Goal: Find specific page/section: Find specific page/section

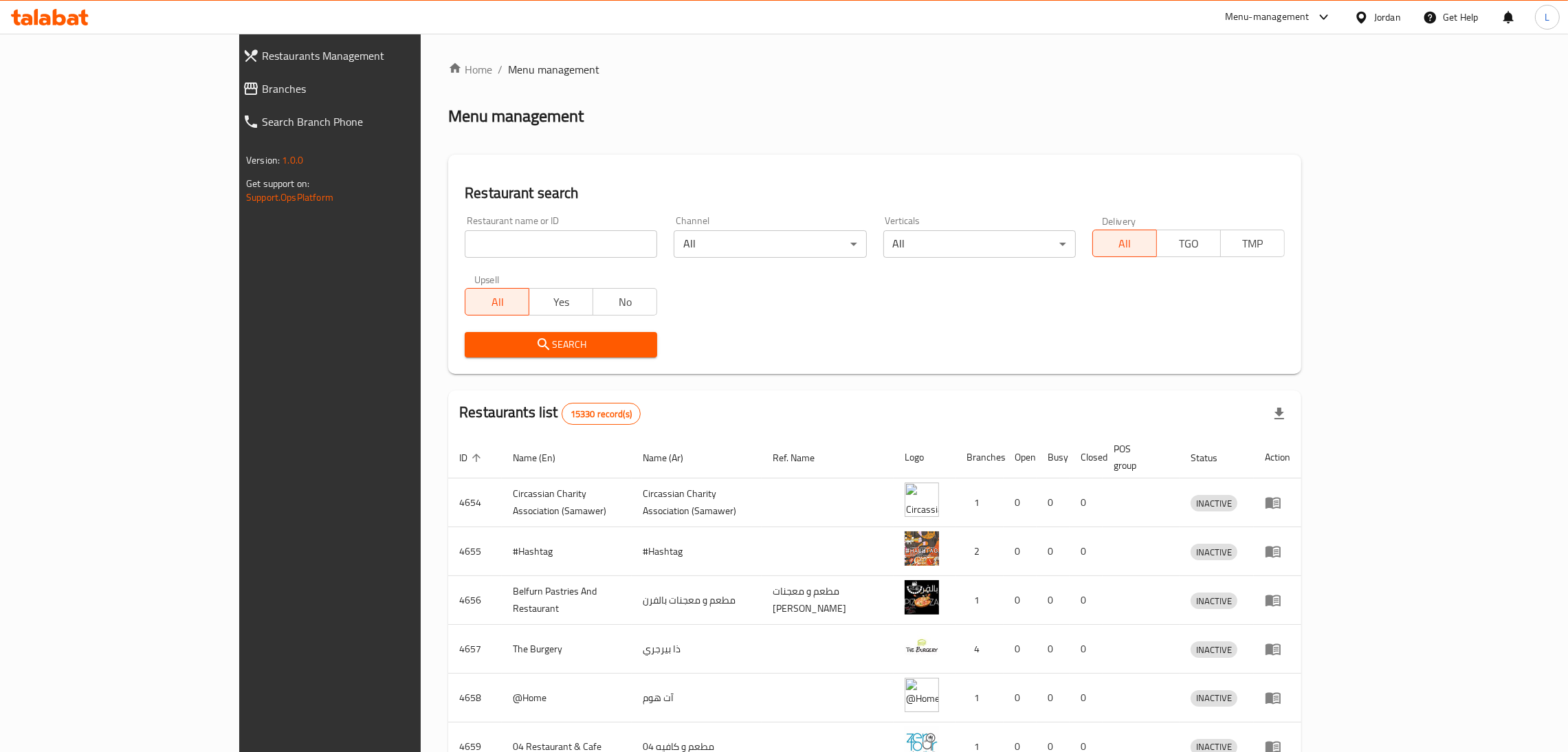
drag, startPoint x: 0, startPoint y: 0, endPoint x: 505, endPoint y: 237, distance: 557.8
click at [505, 237] on input "search" at bounding box center [561, 244] width 193 height 28
type input "starbucks"
click at [497, 340] on span "Search" at bounding box center [561, 344] width 171 height 17
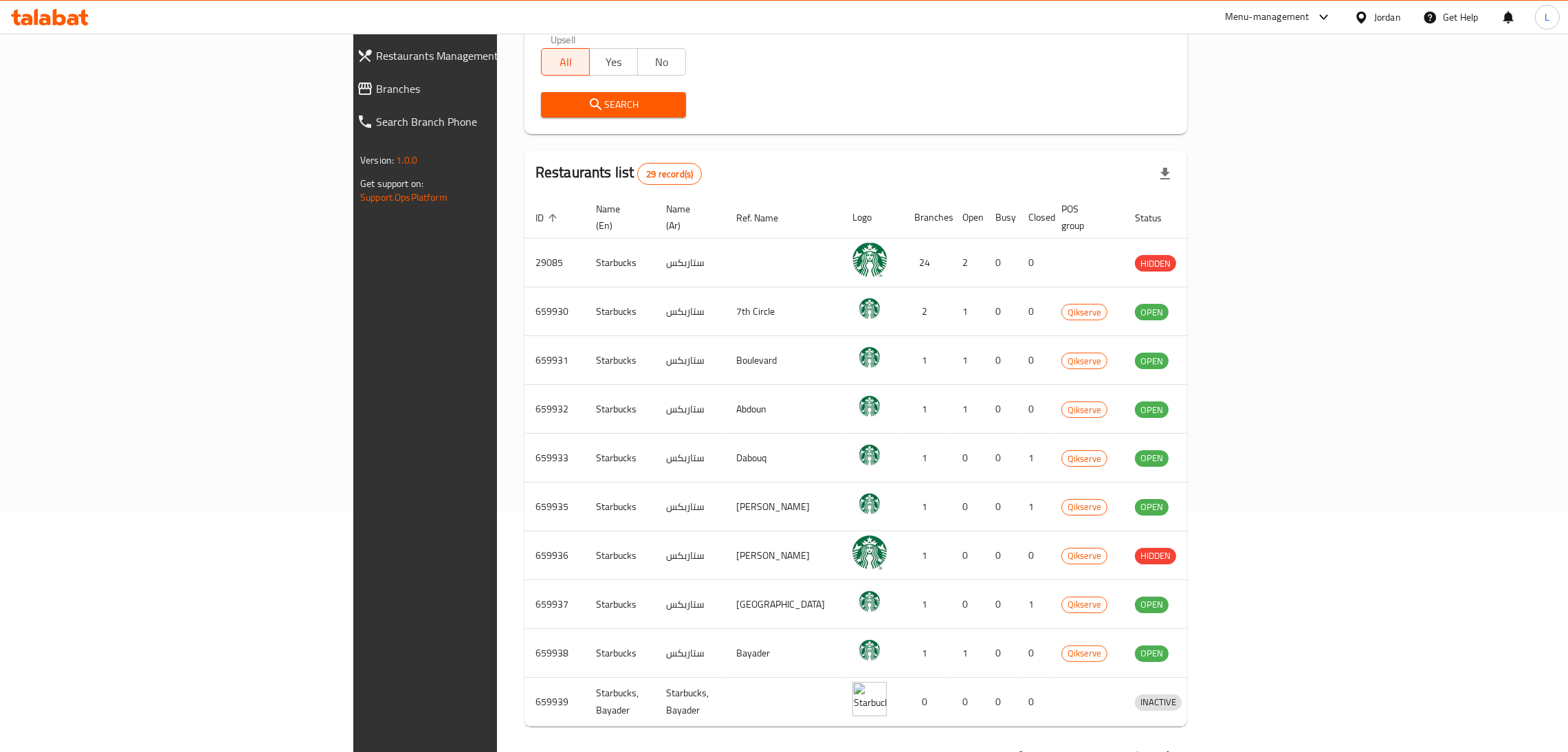
scroll to position [276, 0]
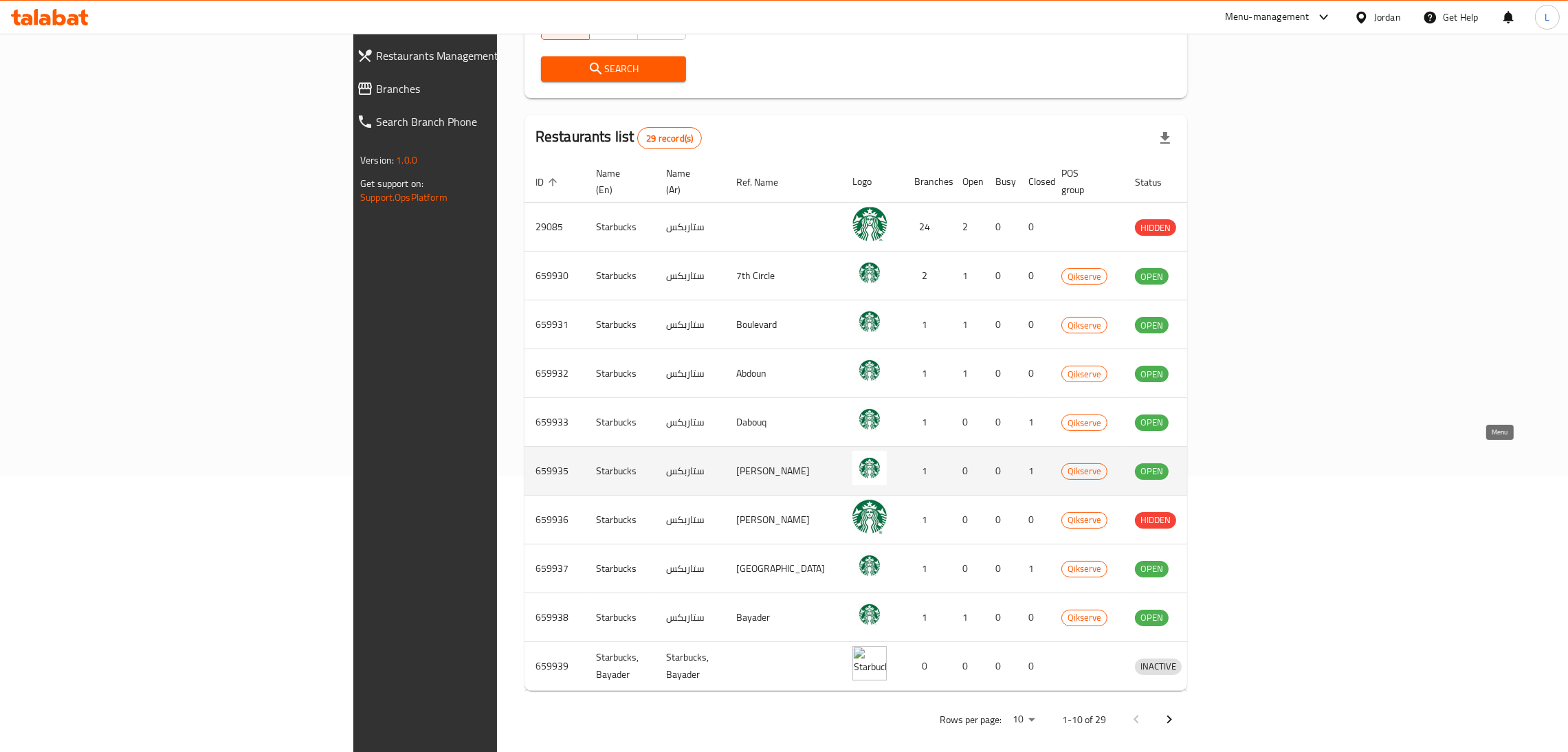
click at [1226, 462] on icon "enhanced table" at bounding box center [1217, 471] width 17 height 17
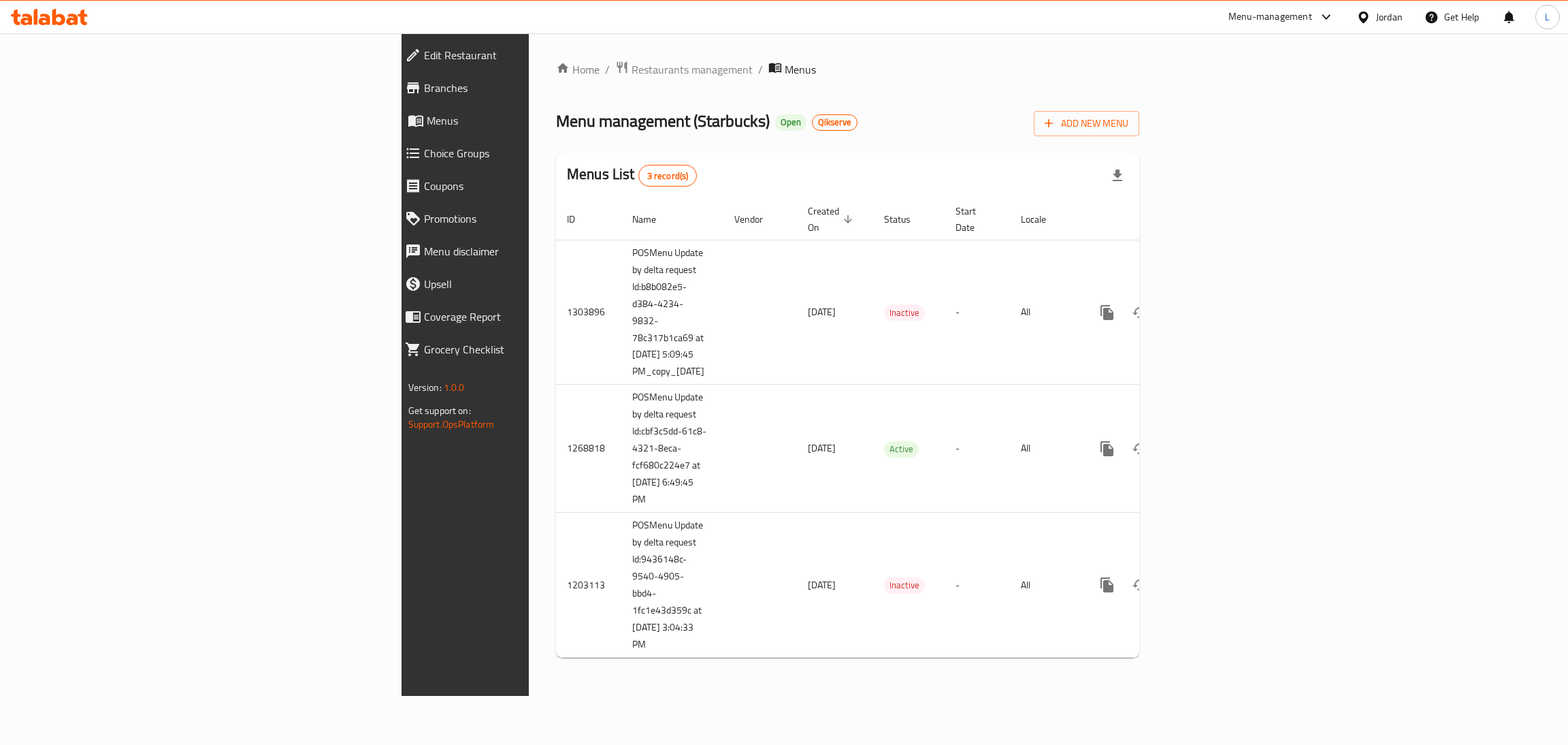
click at [424, 94] on span "Branches" at bounding box center [538, 88] width 229 height 17
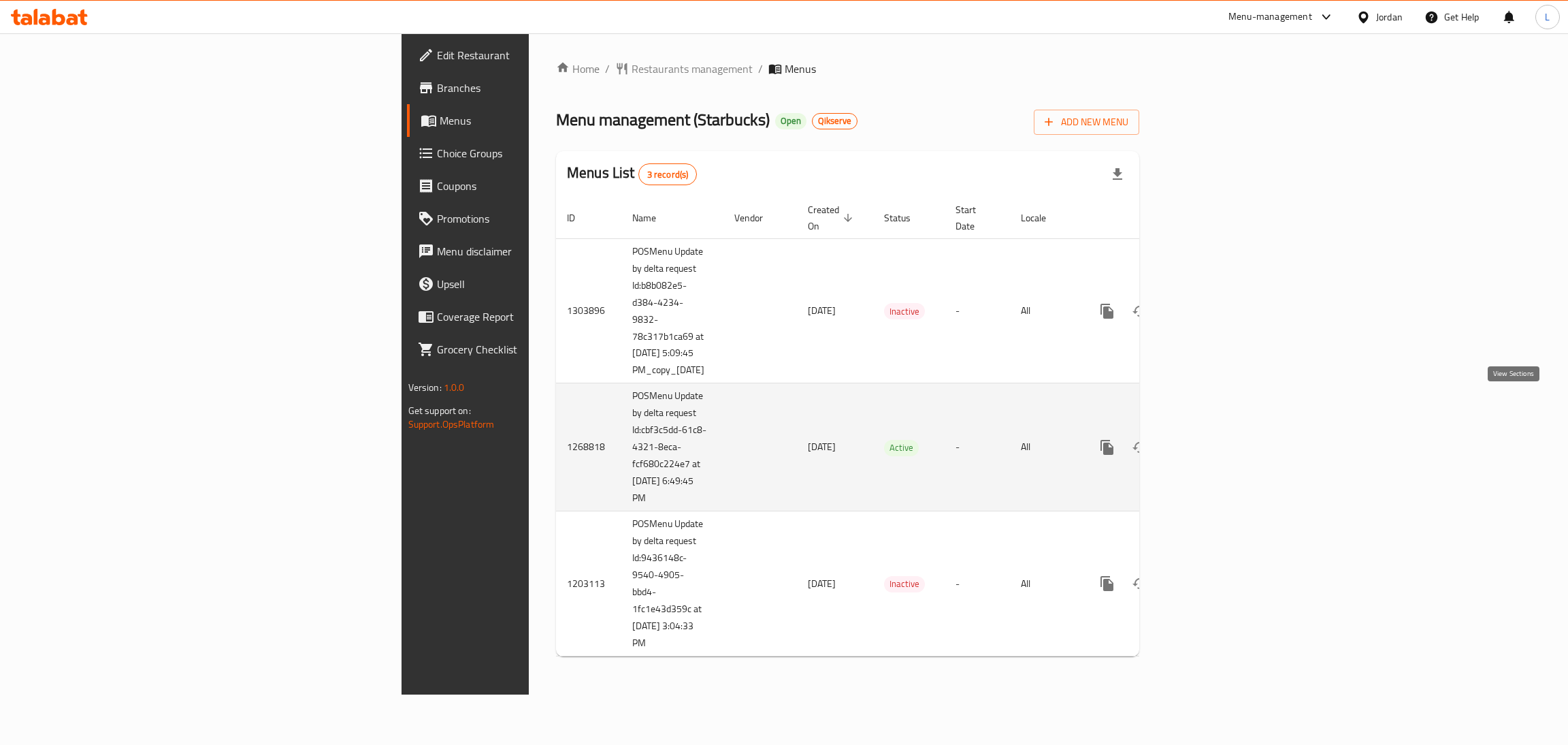
click at [1222, 431] on link "enhanced table" at bounding box center [1205, 447] width 33 height 33
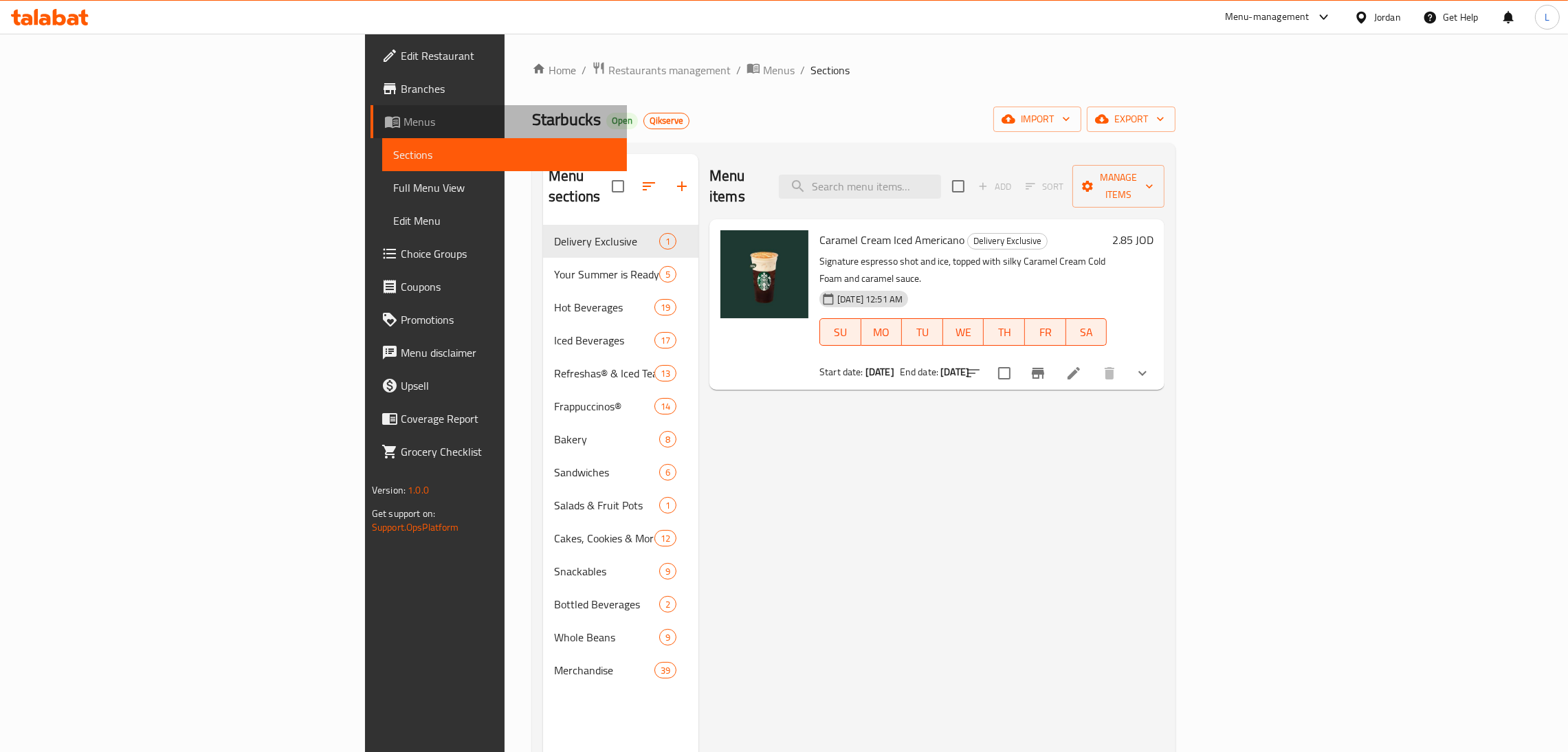
click at [403, 119] on span "Menus" at bounding box center [510, 122] width 213 height 17
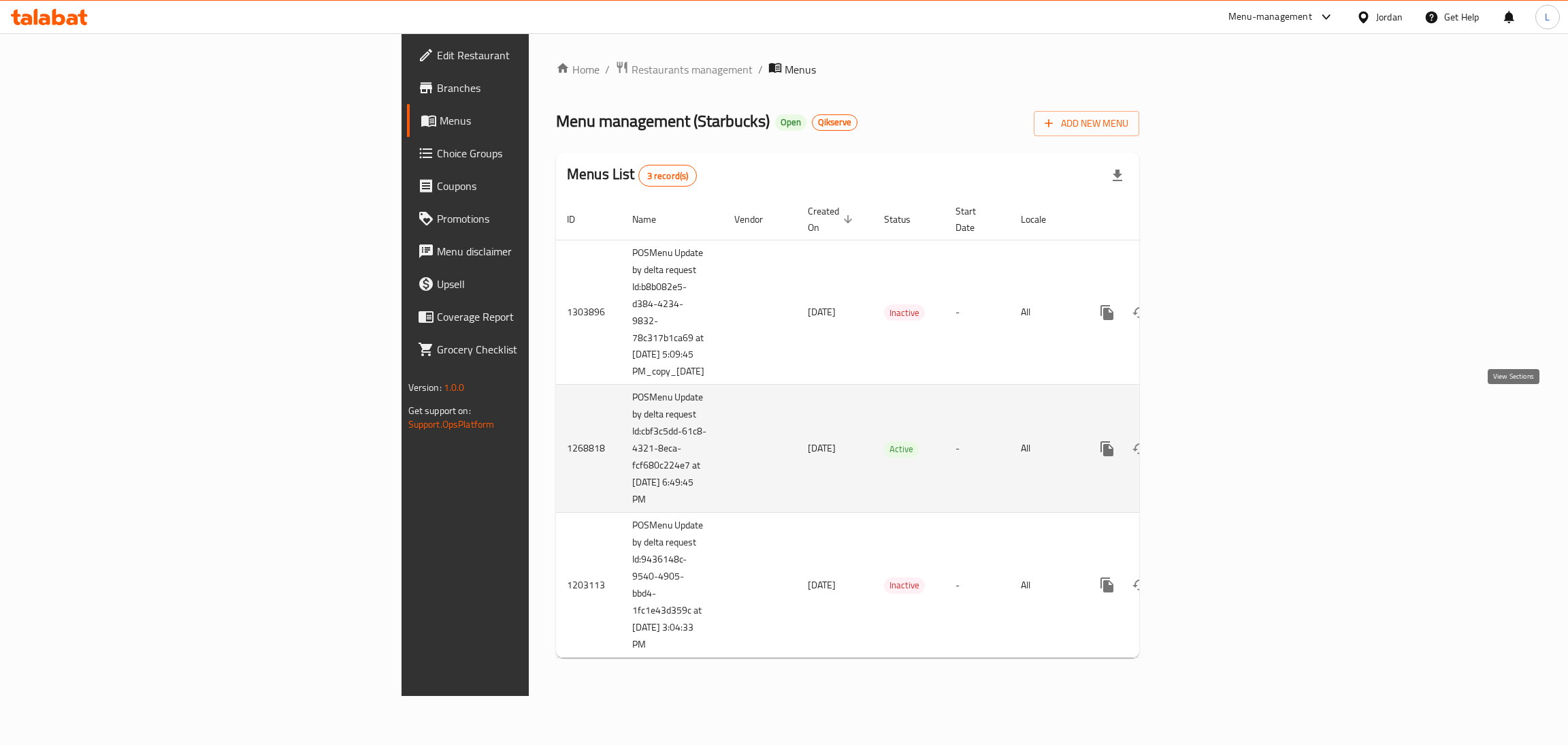
click at [1214, 441] on icon "enhanced table" at bounding box center [1205, 449] width 17 height 17
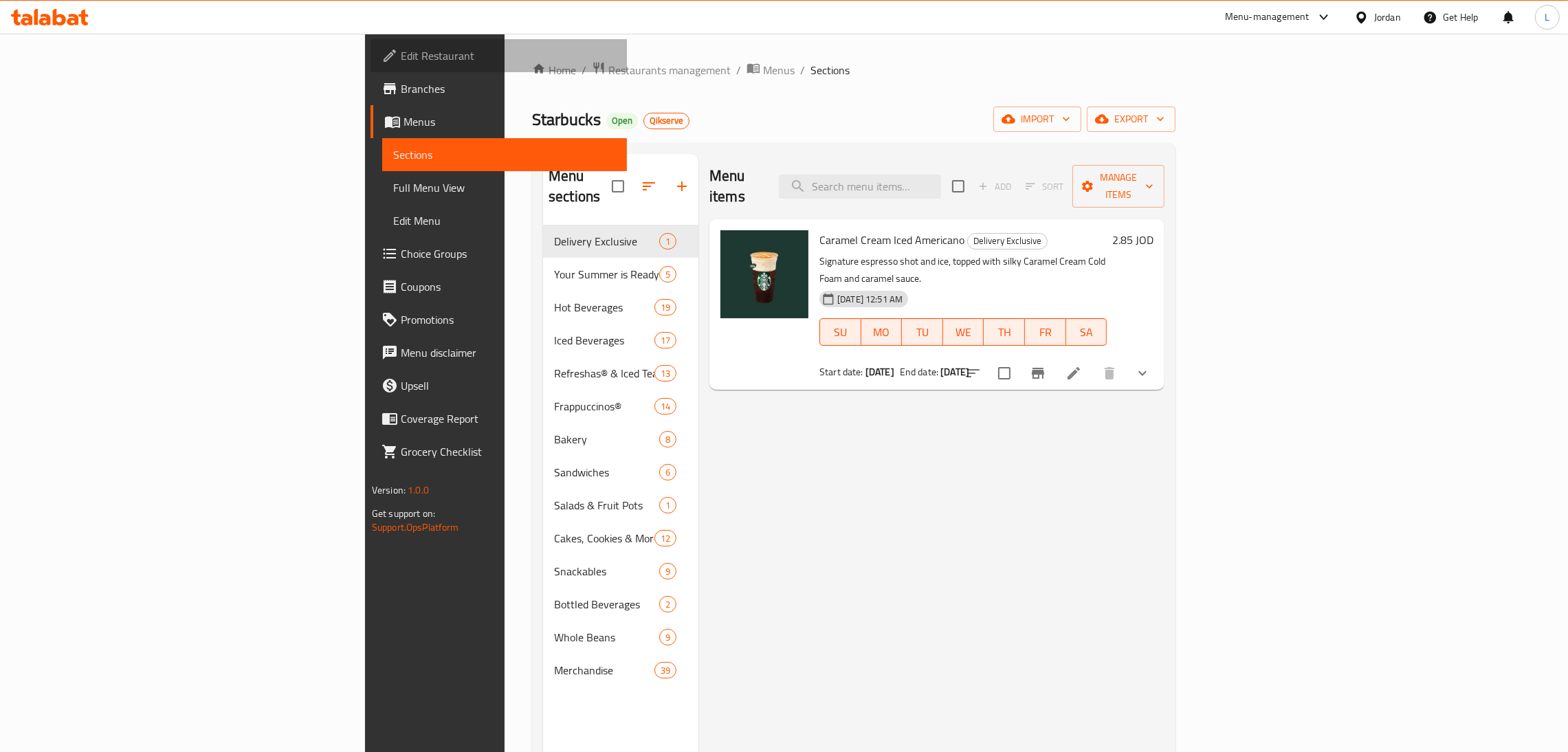
click at [401, 61] on span "Edit Restaurant" at bounding box center [508, 56] width 215 height 17
